Goal: Transaction & Acquisition: Obtain resource

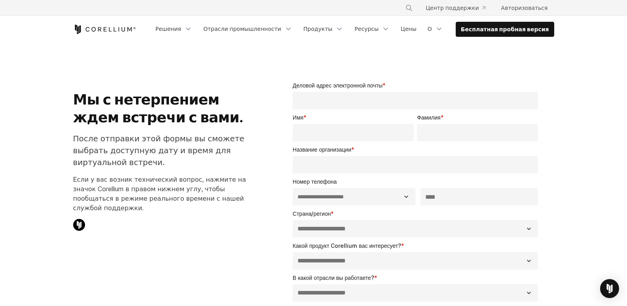
select select "**"
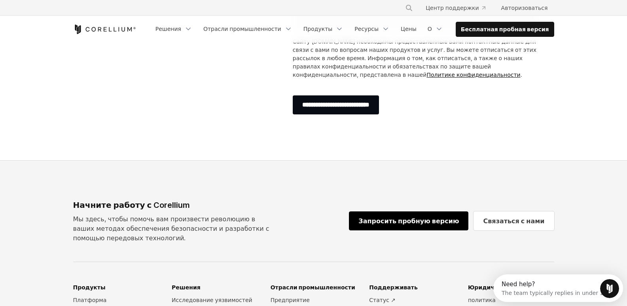
click at [443, 223] on font "Запросить пробную версию" at bounding box center [408, 221] width 100 height 8
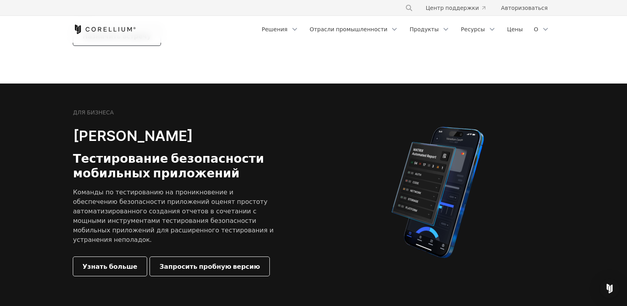
scroll to position [158, 0]
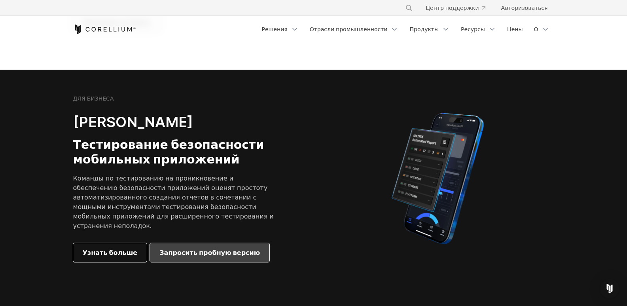
click at [200, 248] on font "Запросить пробную версию" at bounding box center [209, 252] width 100 height 9
